Goal: Transaction & Acquisition: Purchase product/service

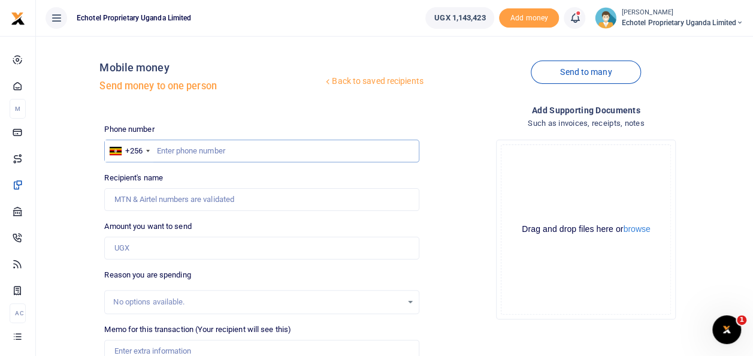
click at [210, 152] on input "text" at bounding box center [261, 151] width 314 height 23
click at [171, 199] on input "Recipient's name" at bounding box center [261, 199] width 314 height 23
type input "W"
type input "m"
type input "[PERSON_NAME] [PERSON_NAME]"
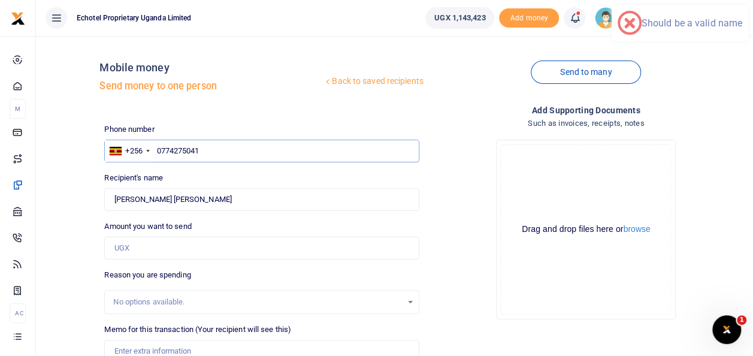
click at [161, 150] on input "0774275041" at bounding box center [261, 151] width 314 height 23
type input "774275041"
click at [149, 249] on input "Amount you want to send" at bounding box center [261, 248] width 314 height 23
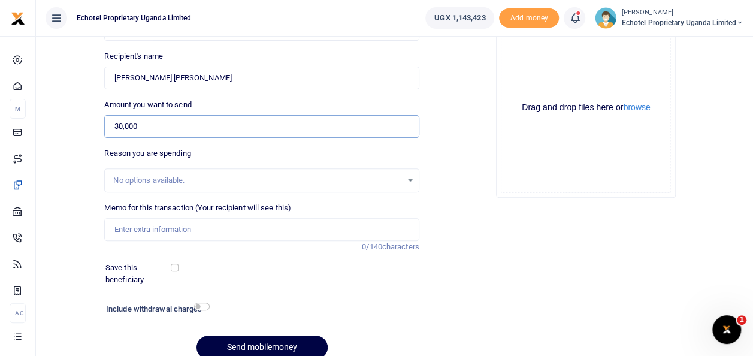
scroll to position [174, 0]
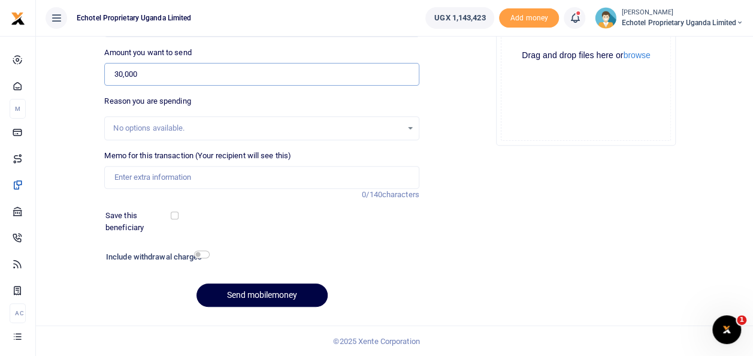
type input "30,000"
click at [143, 174] on input "Memo for this transaction (Your recipient will see this)" at bounding box center [261, 177] width 314 height 23
click at [178, 172] on input "Memo for this transaction (Your recipient will see this)" at bounding box center [261, 177] width 314 height 23
paste input "for ubl418z window stopping"
click at [110, 174] on input "for ubl418z window stopping" at bounding box center [261, 177] width 314 height 23
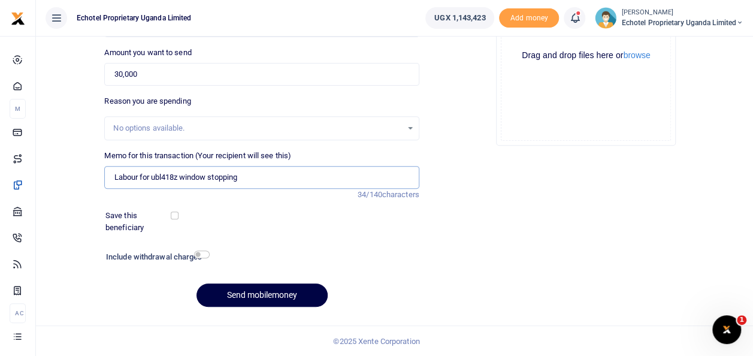
click at [163, 176] on input "Labour for ubl418z window stopping" at bounding box center [261, 177] width 314 height 23
click at [184, 171] on input "Labour for UBL 418z window stopping" at bounding box center [261, 177] width 314 height 23
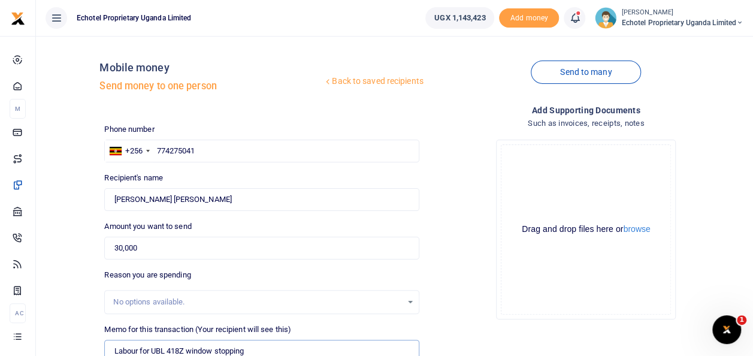
type input "Labour for UBL 418Z window stopping"
drag, startPoint x: 158, startPoint y: 146, endPoint x: 163, endPoint y: 156, distance: 10.7
click at [158, 146] on input "774275041" at bounding box center [261, 151] width 314 height 23
click at [467, 249] on div "Drop your files here Drag and drop files here or browse Powered by Uppy" at bounding box center [586, 229] width 314 height 199
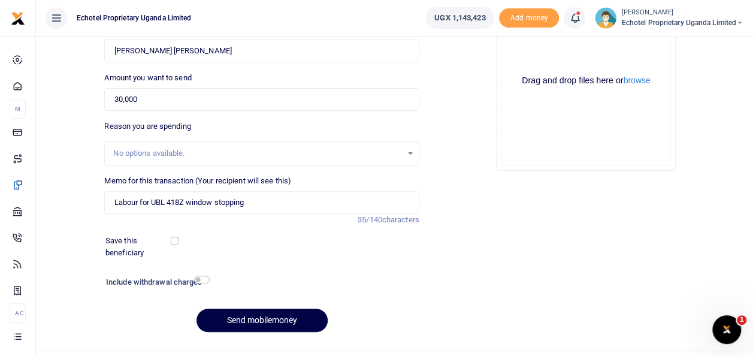
scroll to position [174, 0]
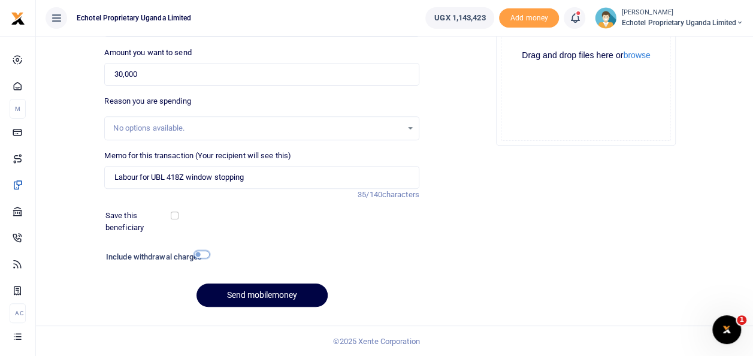
click at [200, 254] on input "checkbox" at bounding box center [202, 254] width 16 height 8
checkbox input "true"
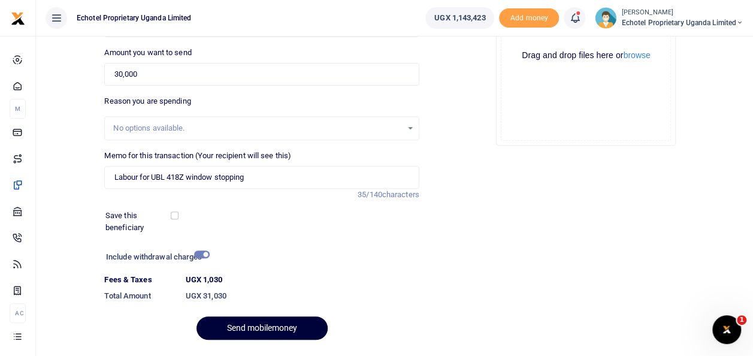
click at [239, 322] on button "Send mobilemoney" at bounding box center [261, 327] width 131 height 23
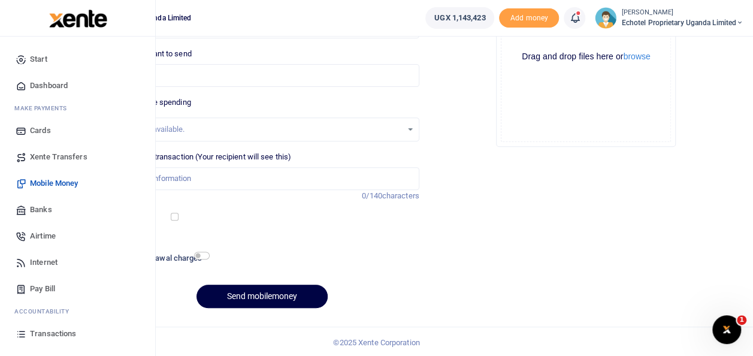
click at [56, 334] on span "Transactions" at bounding box center [53, 334] width 46 height 12
